Goal: Register for event/course

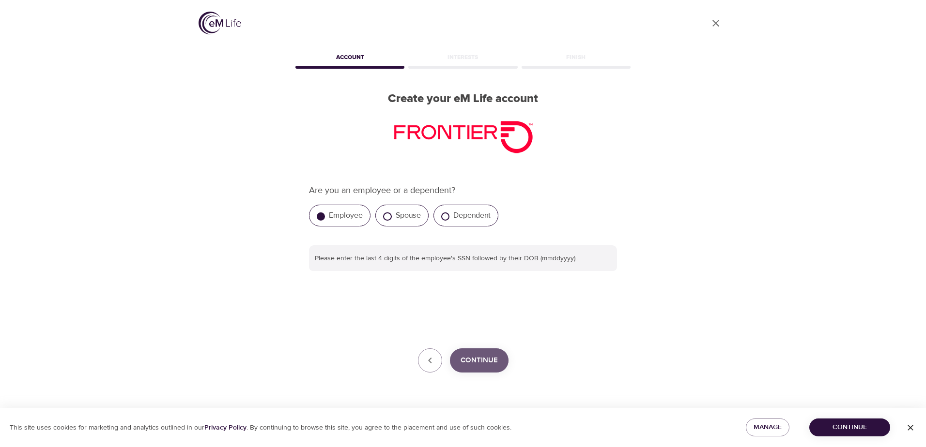
click at [489, 356] on span "Continue" at bounding box center [479, 360] width 37 height 13
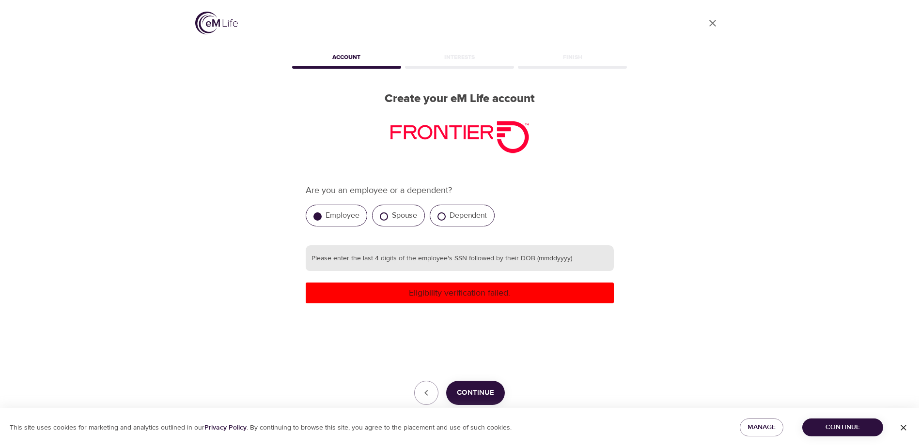
click at [383, 262] on input "text" at bounding box center [460, 259] width 308 height 26
type input "919405161973"
click at [450, 295] on p "Eligibility verification failed." at bounding box center [459, 293] width 300 height 13
click at [468, 389] on span "Continue" at bounding box center [475, 393] width 37 height 13
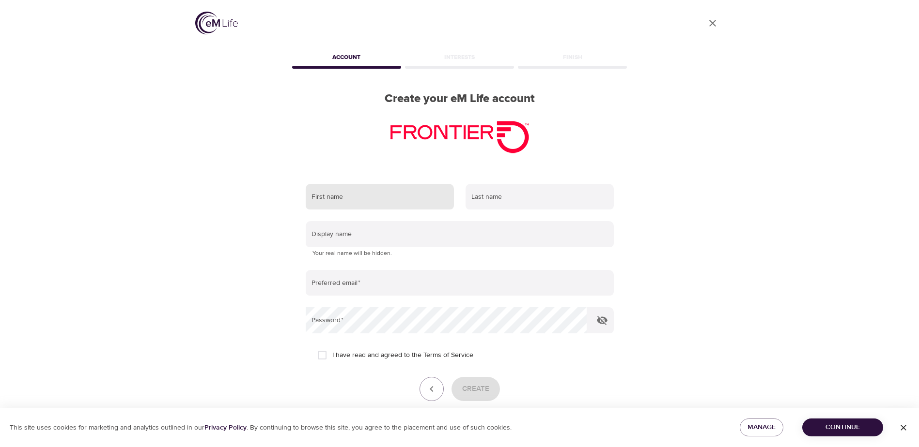
click at [341, 201] on input "text" at bounding box center [380, 197] width 148 height 26
type input "[PERSON_NAME]"
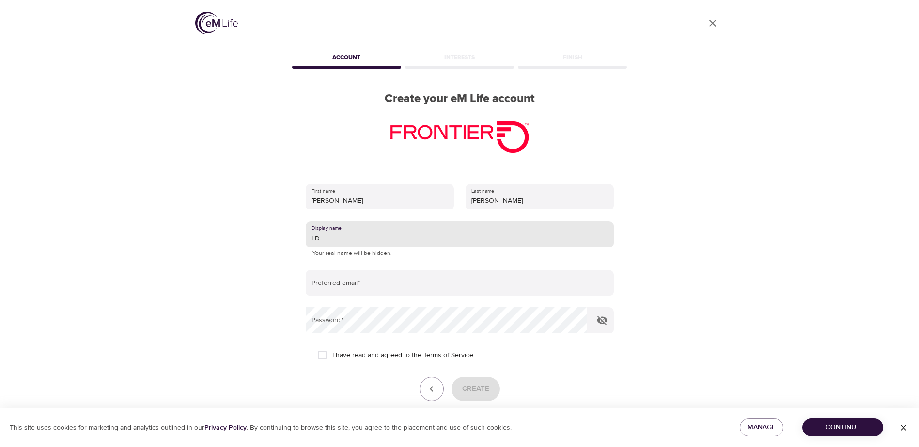
type input "LD"
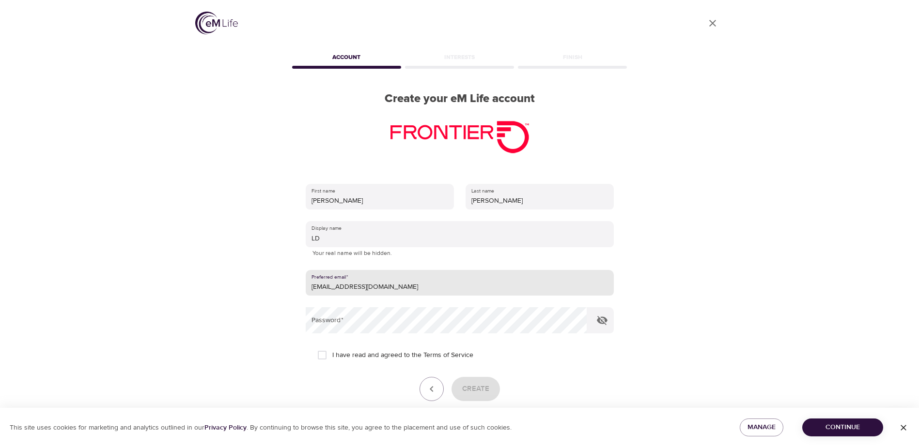
type input "[EMAIL_ADDRESS][DOMAIN_NAME]"
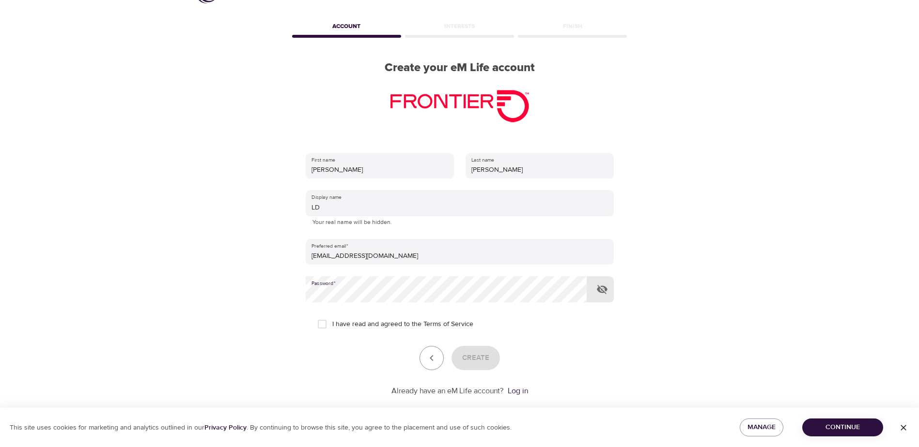
scroll to position [46, 0]
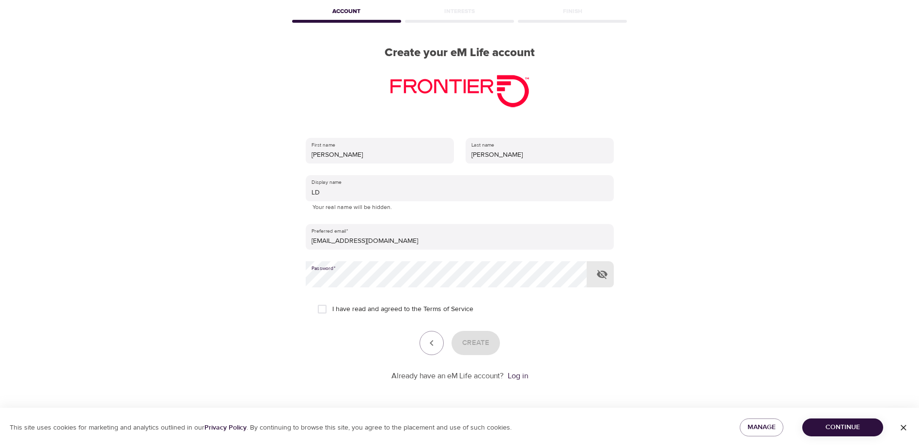
click at [323, 307] on input "I have read and agreed to the Terms of Service" at bounding box center [322, 309] width 20 height 20
checkbox input "true"
click at [472, 342] on span "Create" at bounding box center [475, 343] width 27 height 13
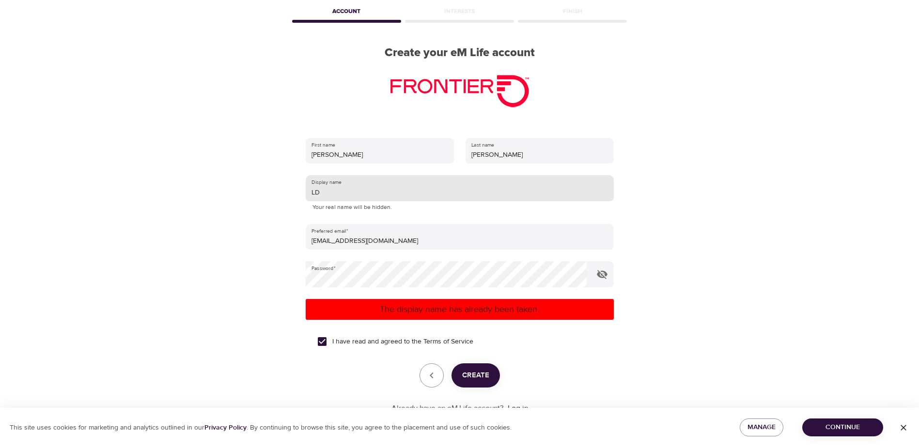
click at [330, 192] on input "LD" at bounding box center [460, 188] width 308 height 26
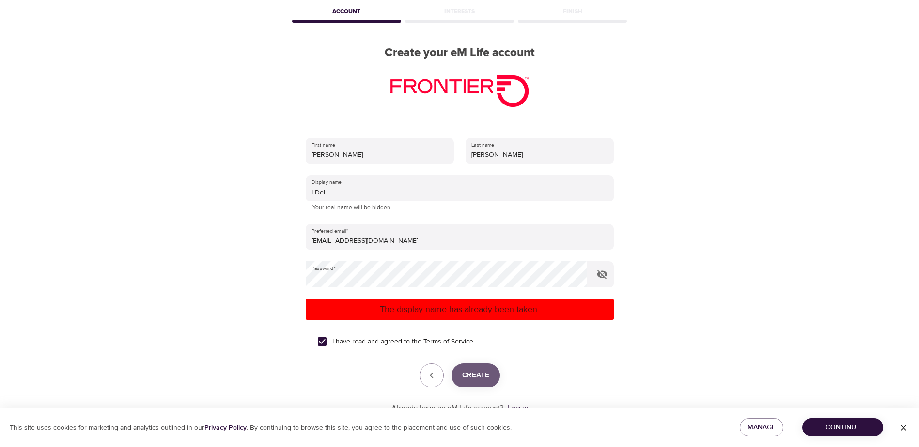
click at [479, 376] on span "Create" at bounding box center [475, 375] width 27 height 13
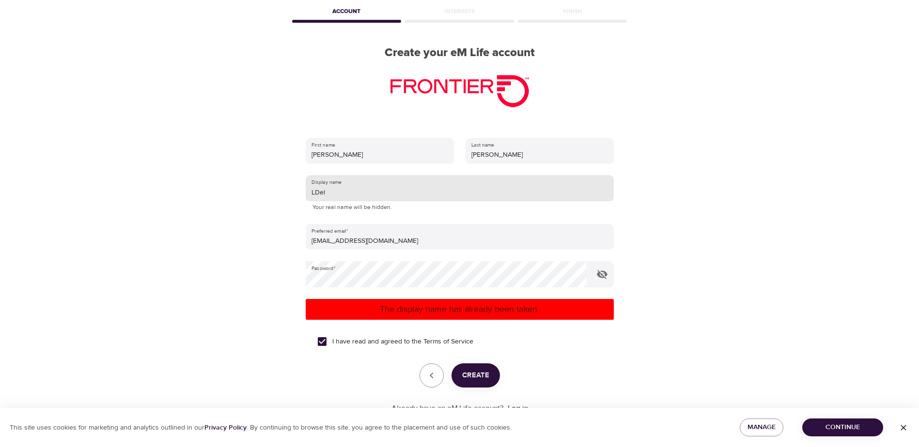
click at [331, 191] on input "LDel" at bounding box center [460, 188] width 308 height 26
type input "L"
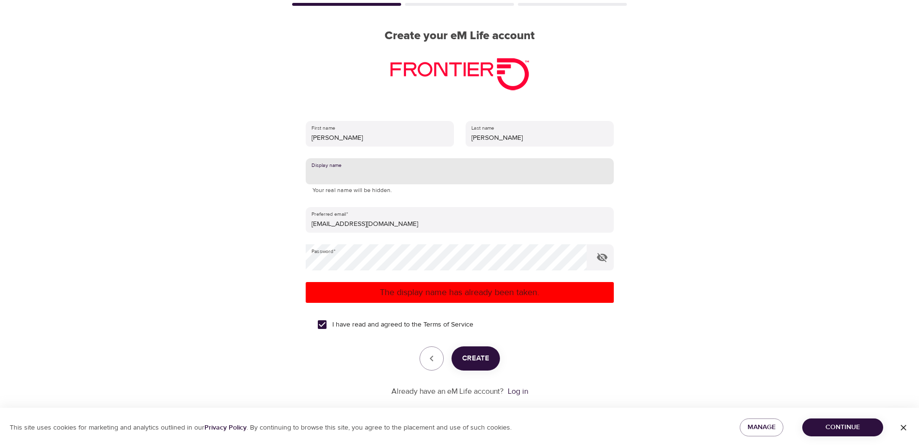
scroll to position [78, 0]
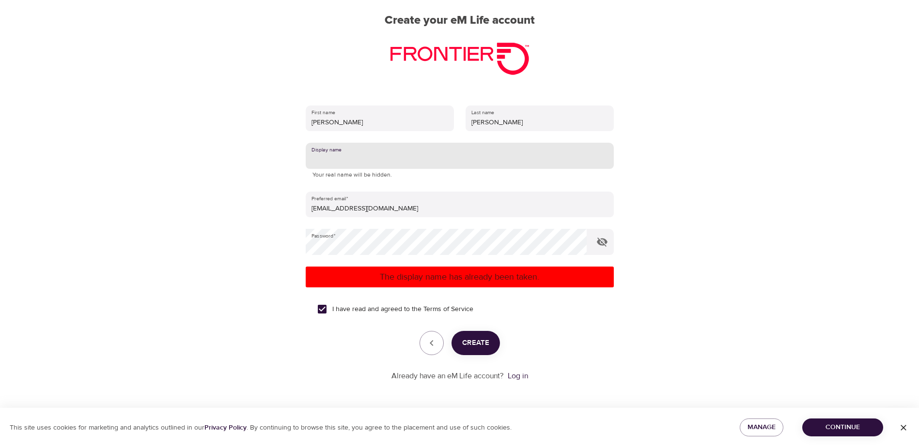
click at [352, 166] on input "text" at bounding box center [460, 156] width 308 height 26
type input "Lynnedel"
click at [476, 341] on span "Create" at bounding box center [475, 343] width 27 height 13
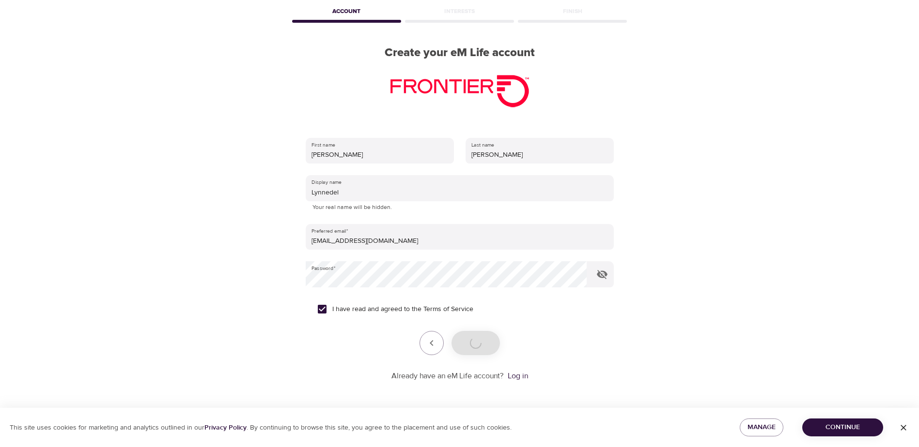
scroll to position [46, 0]
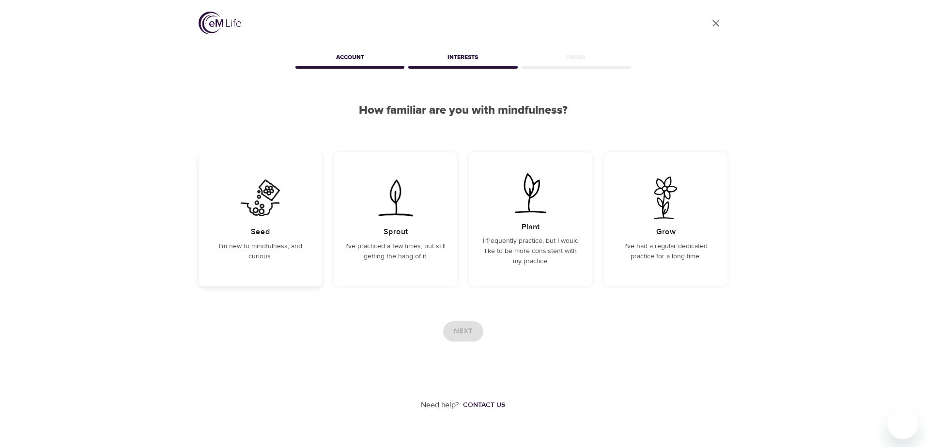
click at [291, 245] on p "I'm new to mindfulness, and curious." at bounding box center [260, 252] width 100 height 20
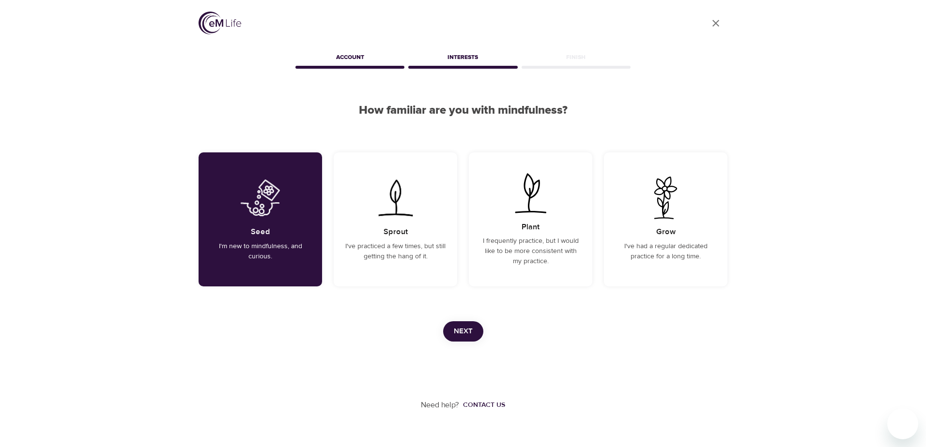
click at [469, 334] on span "Next" at bounding box center [463, 331] width 19 height 13
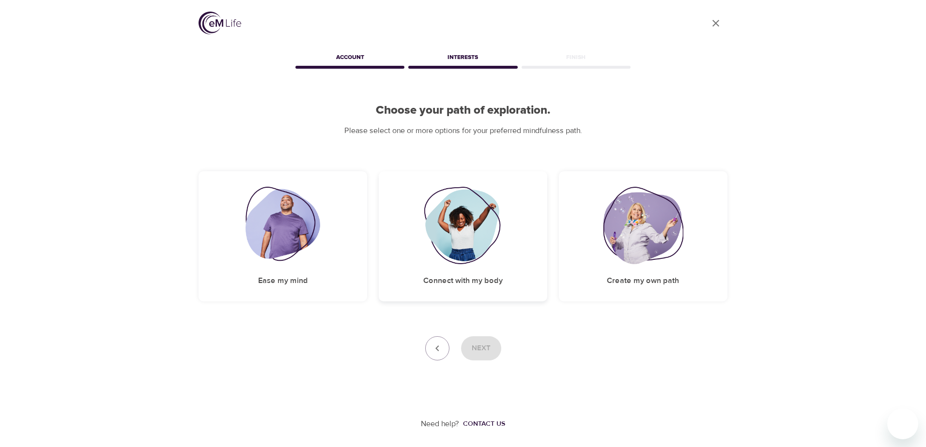
click at [476, 234] on img at bounding box center [463, 225] width 78 height 77
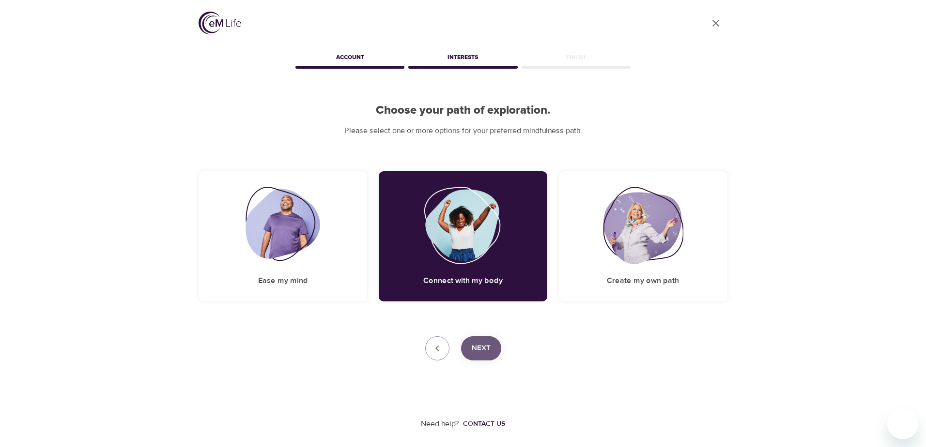
drag, startPoint x: 491, startPoint y: 347, endPoint x: 493, endPoint y: 342, distance: 5.5
click at [491, 345] on button "Next" at bounding box center [481, 349] width 40 height 24
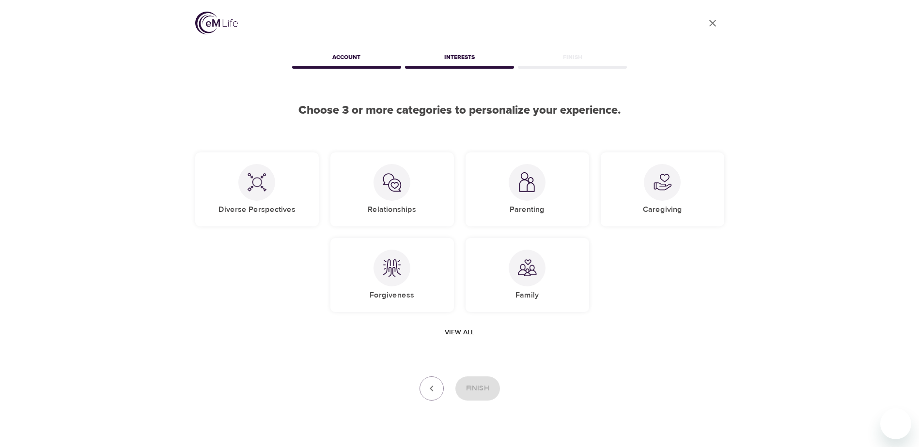
click at [464, 333] on span "View all" at bounding box center [460, 333] width 30 height 12
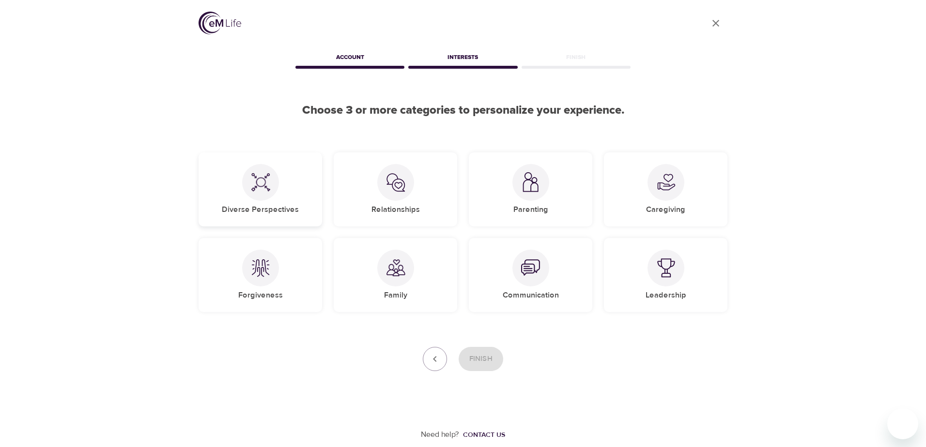
click at [255, 195] on div at bounding box center [260, 182] width 37 height 37
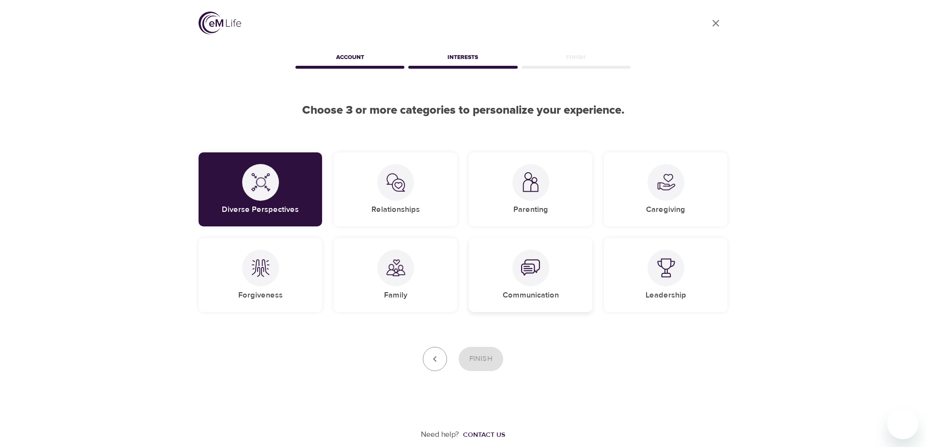
click at [554, 277] on div "Communication" at bounding box center [530, 275] width 123 height 74
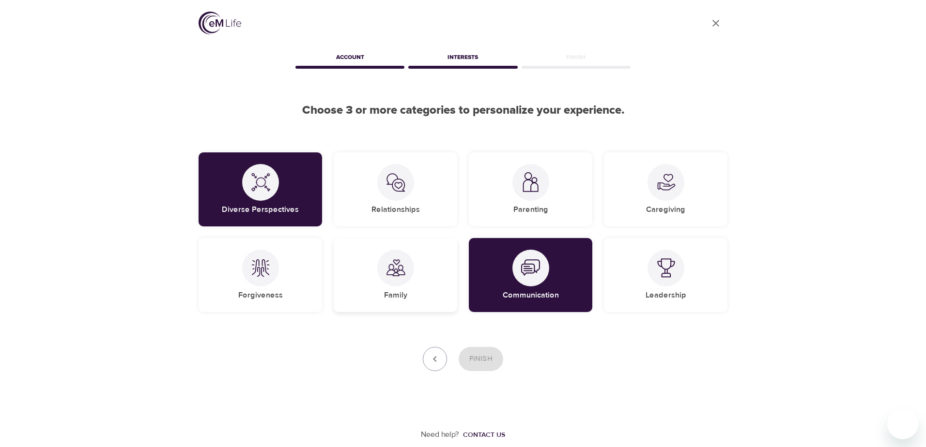
click at [396, 284] on div at bounding box center [395, 268] width 37 height 37
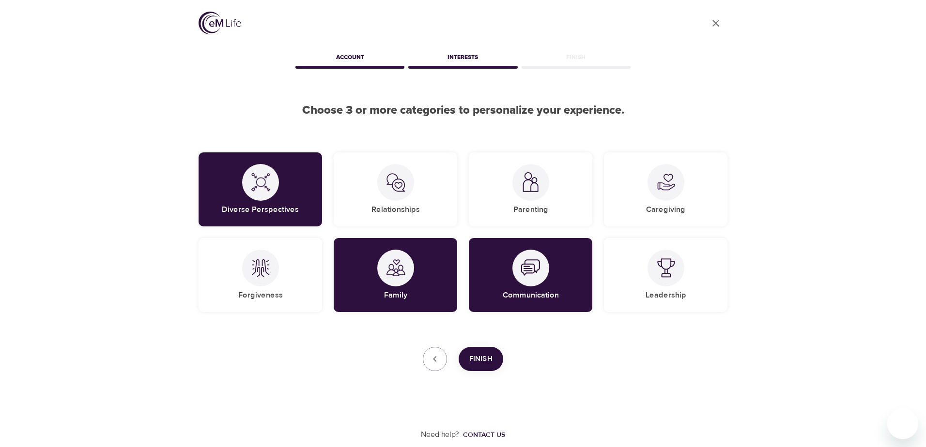
click at [497, 360] on button "Finish" at bounding box center [481, 359] width 45 height 24
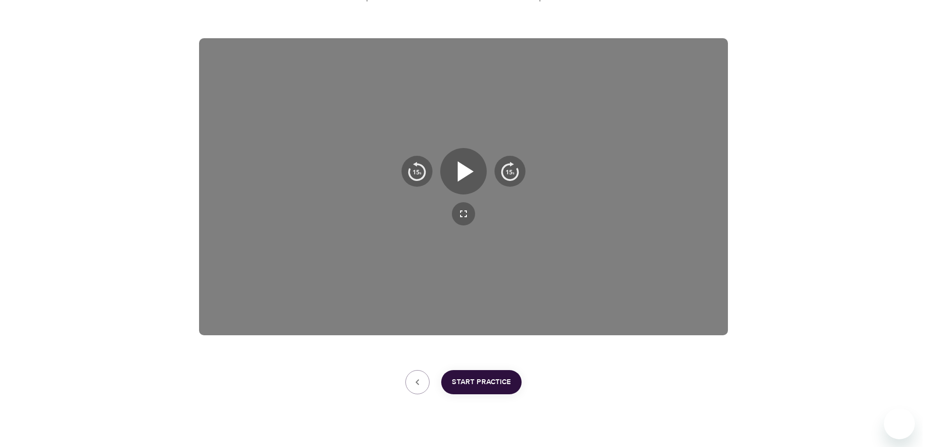
scroll to position [145, 0]
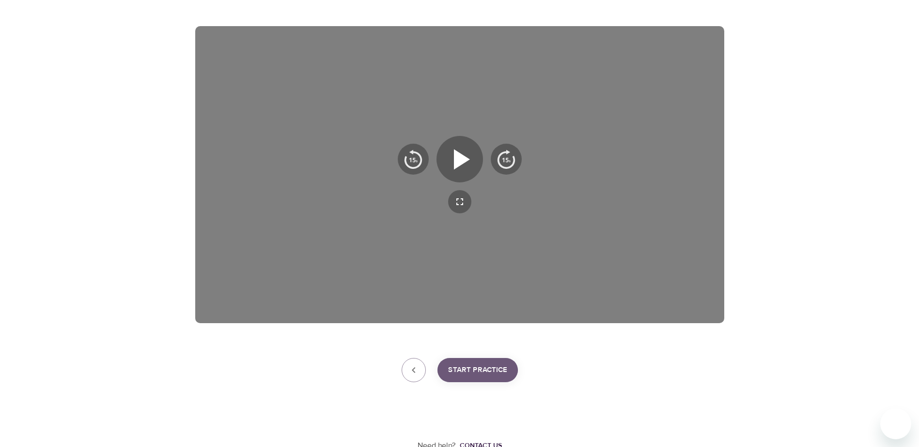
click at [459, 368] on span "Start Practice" at bounding box center [477, 370] width 59 height 13
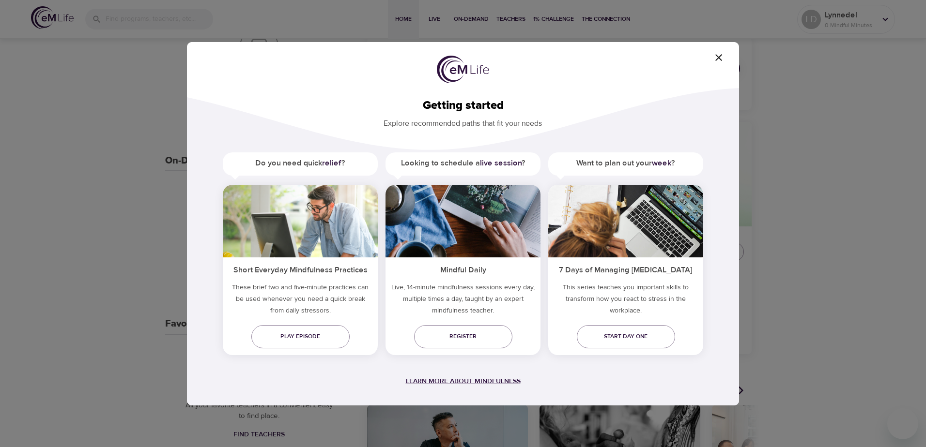
click at [468, 382] on span "Learn more about mindfulness" at bounding box center [463, 381] width 115 height 9
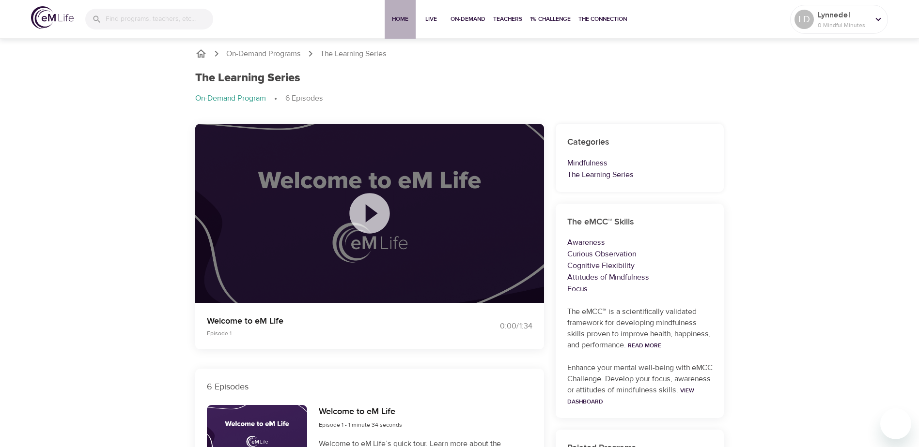
click at [398, 21] on span "Home" at bounding box center [399, 19] width 23 height 10
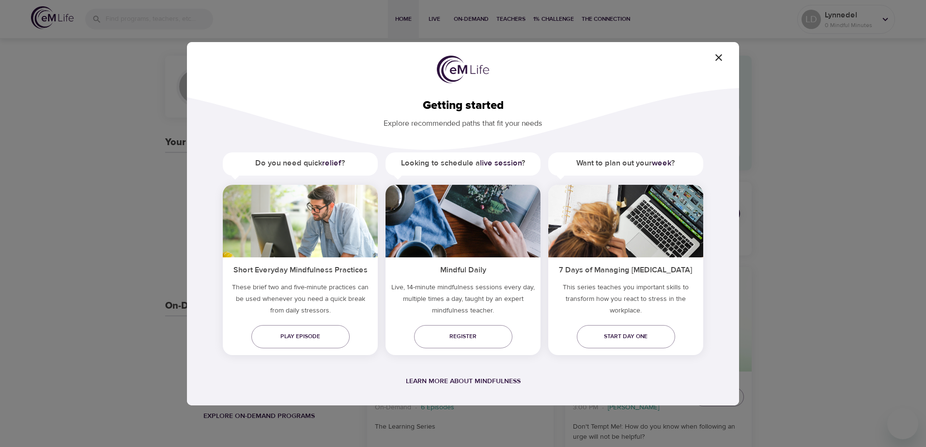
click at [296, 171] on h5 "Do you need quick relief ?" at bounding box center [300, 164] width 155 height 22
click at [636, 341] on span "Start day one" at bounding box center [625, 337] width 83 height 10
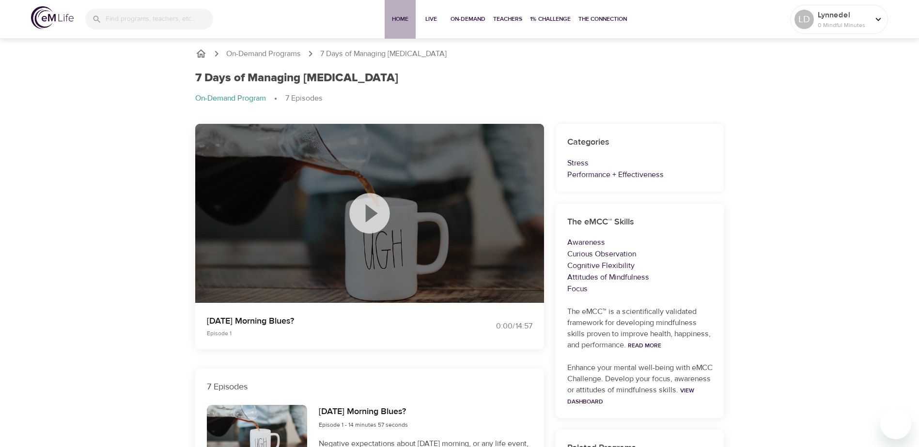
click at [398, 16] on span "Home" at bounding box center [399, 19] width 23 height 10
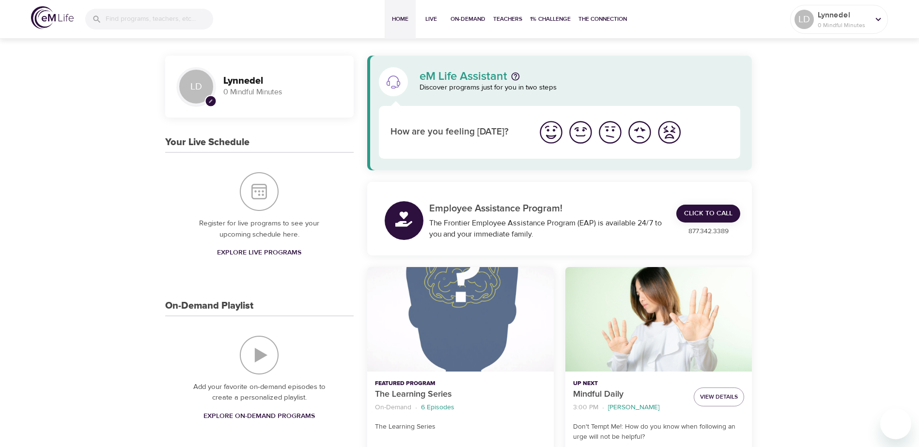
click at [578, 131] on img "I'm feeling good" at bounding box center [580, 132] width 27 height 27
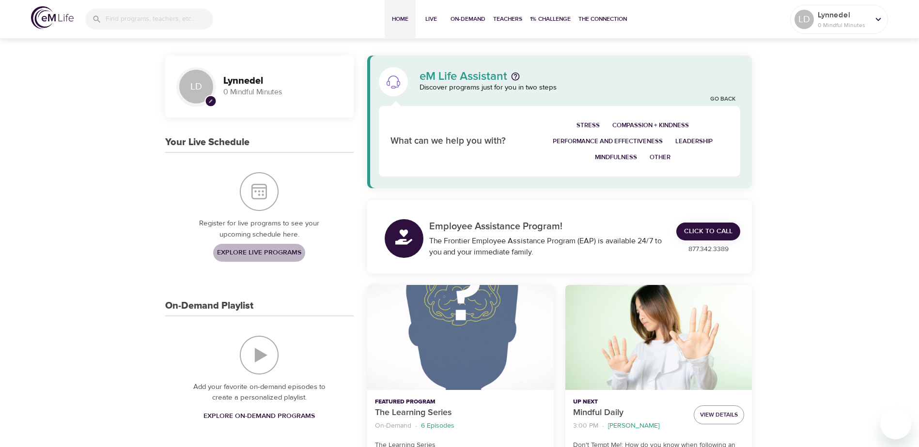
click at [290, 253] on span "Explore Live Programs" at bounding box center [259, 253] width 84 height 12
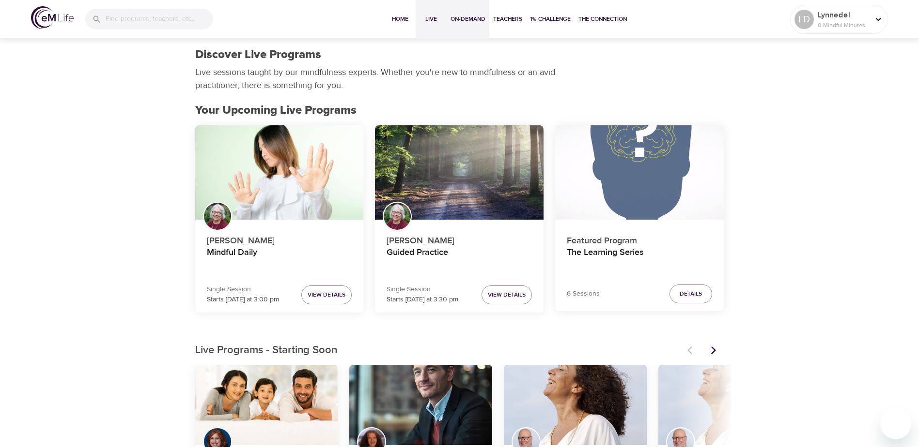
click at [467, 19] on span "On-Demand" at bounding box center [467, 19] width 35 height 10
